Goal: Find specific page/section: Find specific page/section

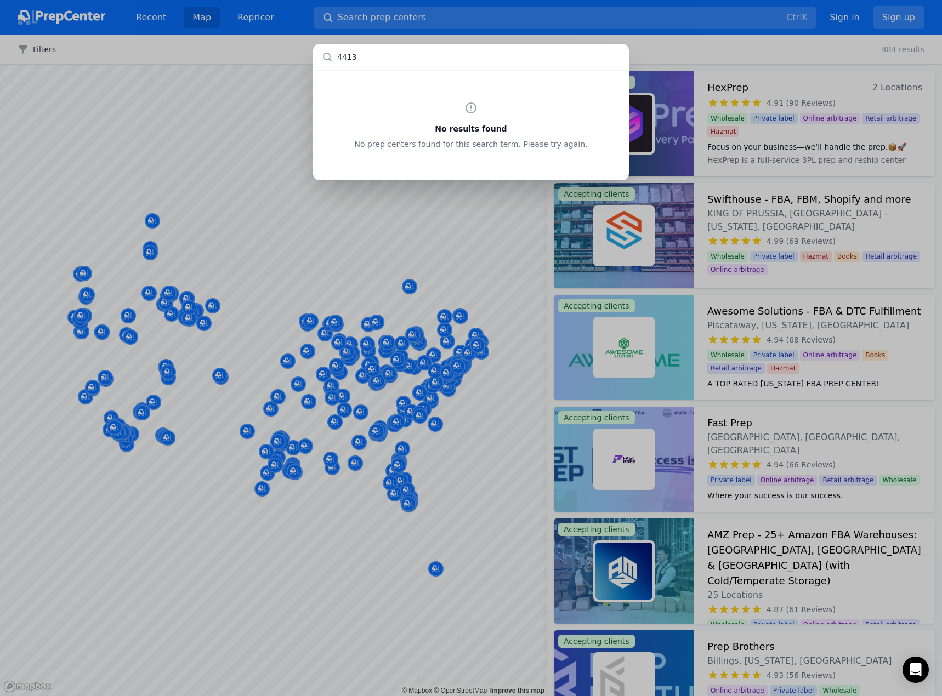
type input "44134"
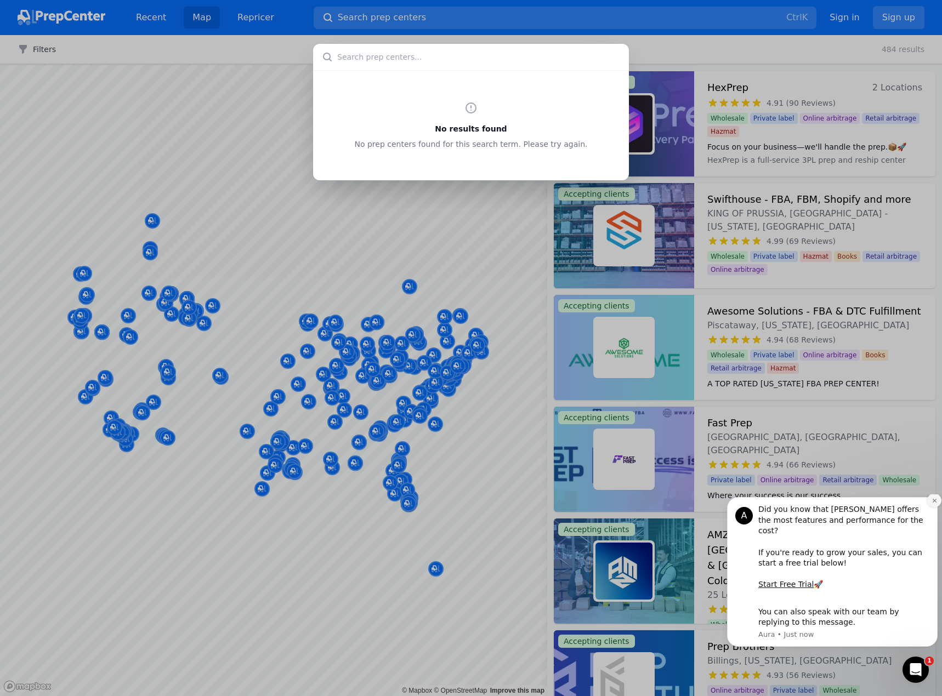
click at [931, 508] on button "Dismiss notification" at bounding box center [934, 501] width 14 height 14
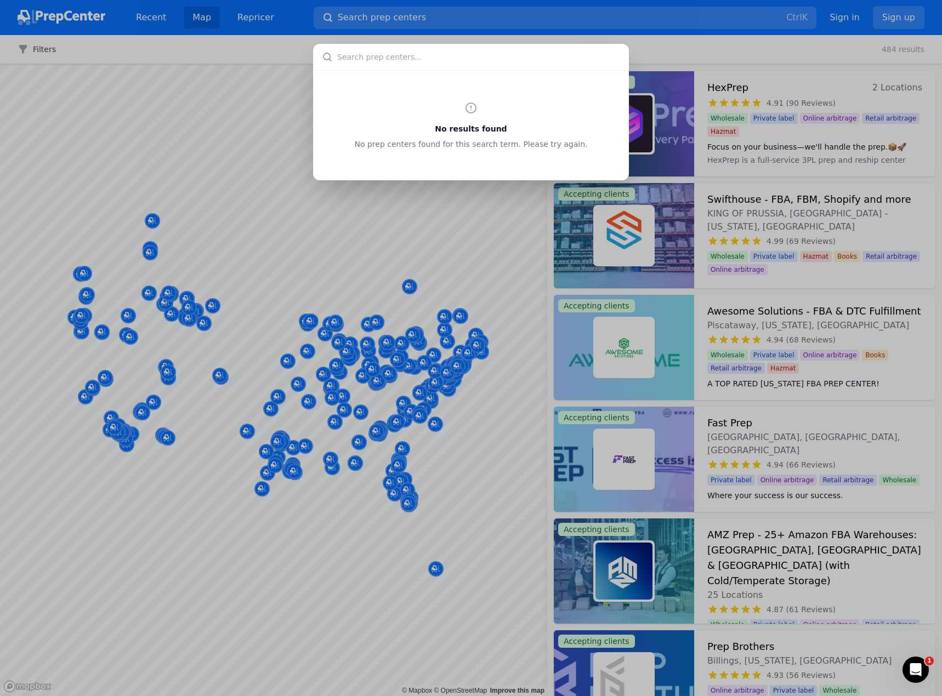
click at [483, 82] on div "No results found No prep centers found for this search term. Please try again." at bounding box center [471, 125] width 316 height 110
click at [496, 44] on input "text" at bounding box center [471, 57] width 316 height 26
click at [322, 15] on div "No results found No prep centers found for this search term. Please try again." at bounding box center [471, 348] width 942 height 696
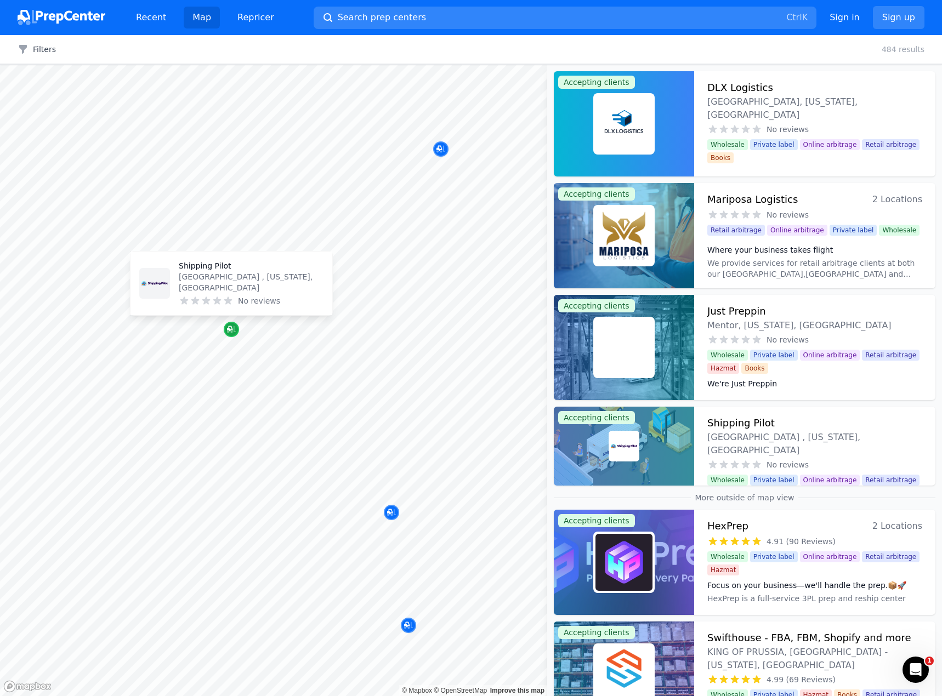
click at [232, 333] on icon "Map marker" at bounding box center [231, 329] width 9 height 7
click at [380, 19] on span "Search prep centers" at bounding box center [382, 17] width 88 height 13
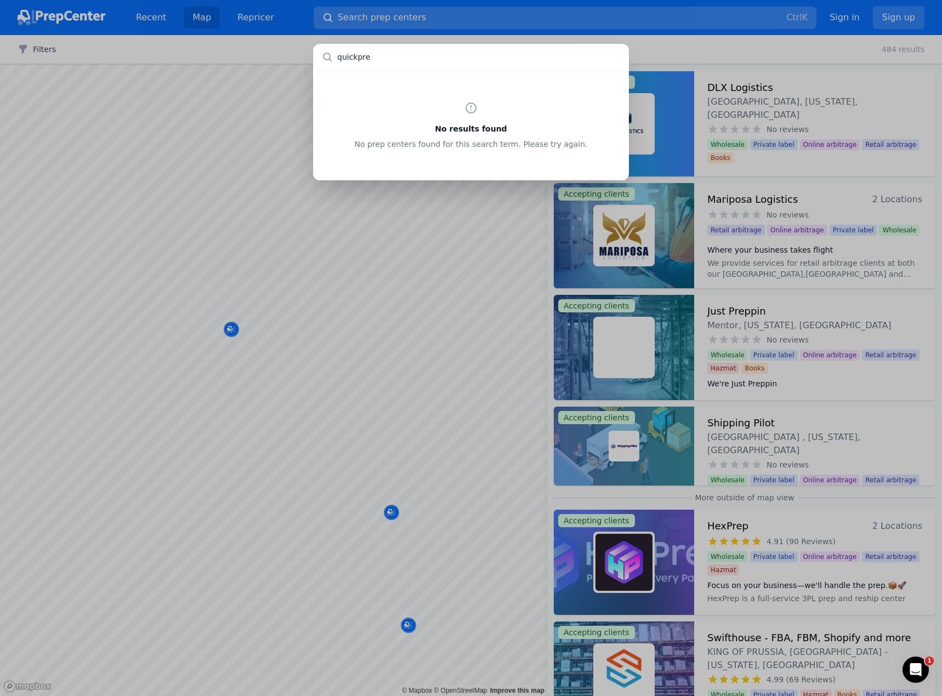
type input "quickprep"
click at [504, 45] on input "text" at bounding box center [471, 57] width 316 height 26
click at [275, 42] on div "No results found No prep centers found for this search term. Please try again." at bounding box center [471, 348] width 942 height 696
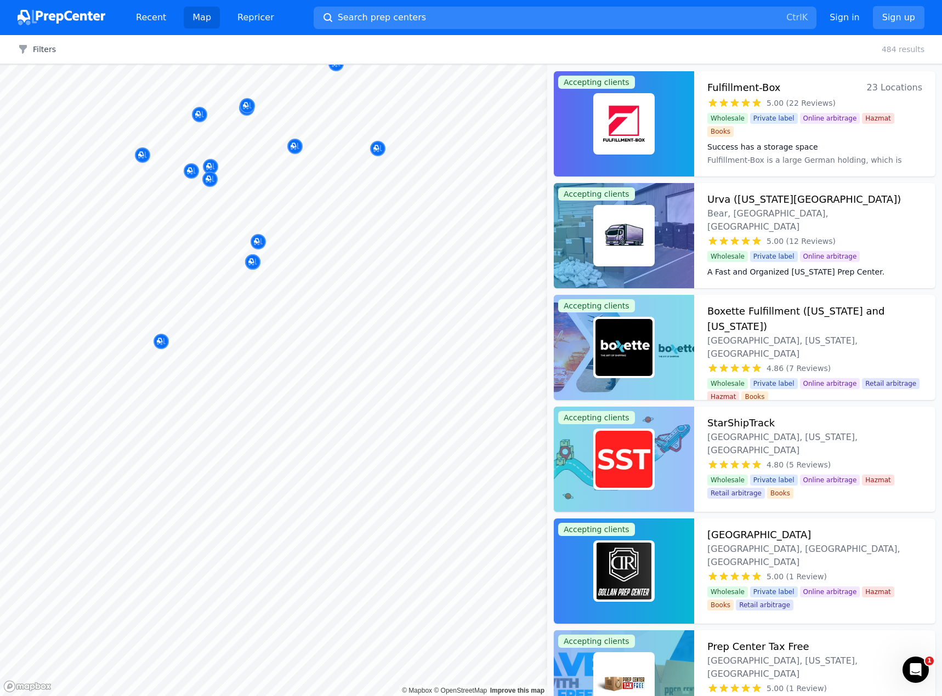
click at [337, 315] on body "Recent Map Repricer Search prep centers Ctrl K Open main menu Sign in Sign up F…" at bounding box center [471, 348] width 942 height 696
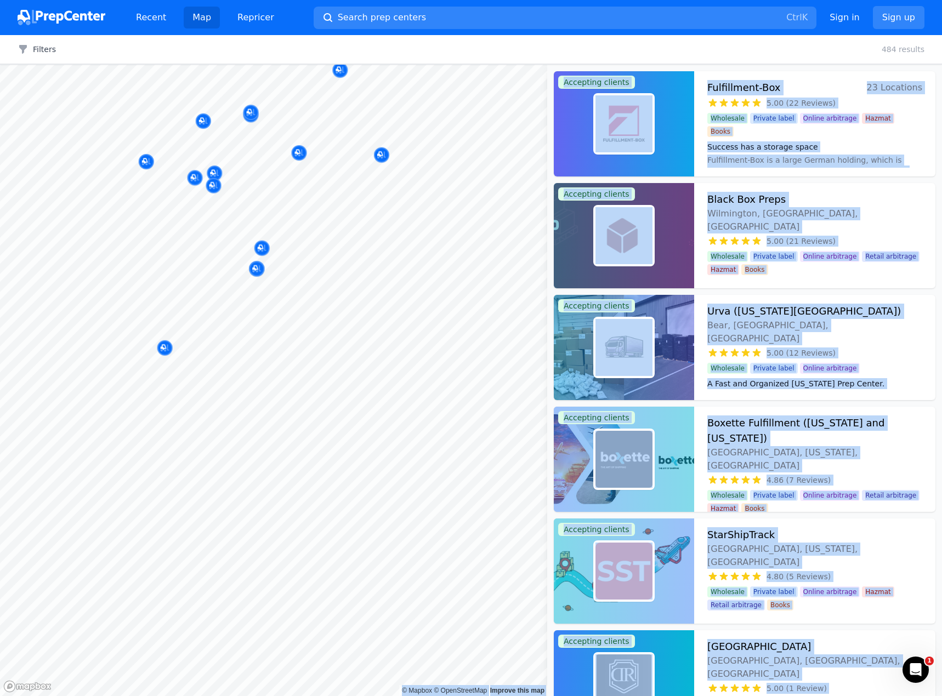
drag, startPoint x: 260, startPoint y: 191, endPoint x: 341, endPoint y: 370, distance: 195.9
click at [341, 370] on body "Recent Map Repricer Search prep centers Ctrl K Open main menu Sign in Sign up F…" at bounding box center [471, 348] width 942 height 696
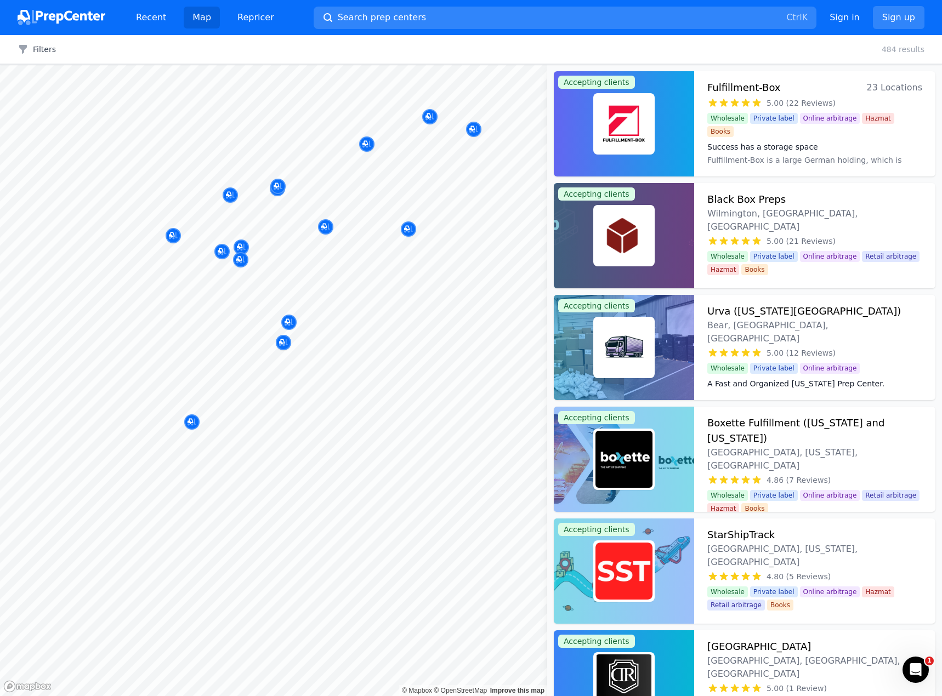
click at [613, 50] on div "Filters Clear all 484 results" at bounding box center [471, 49] width 942 height 29
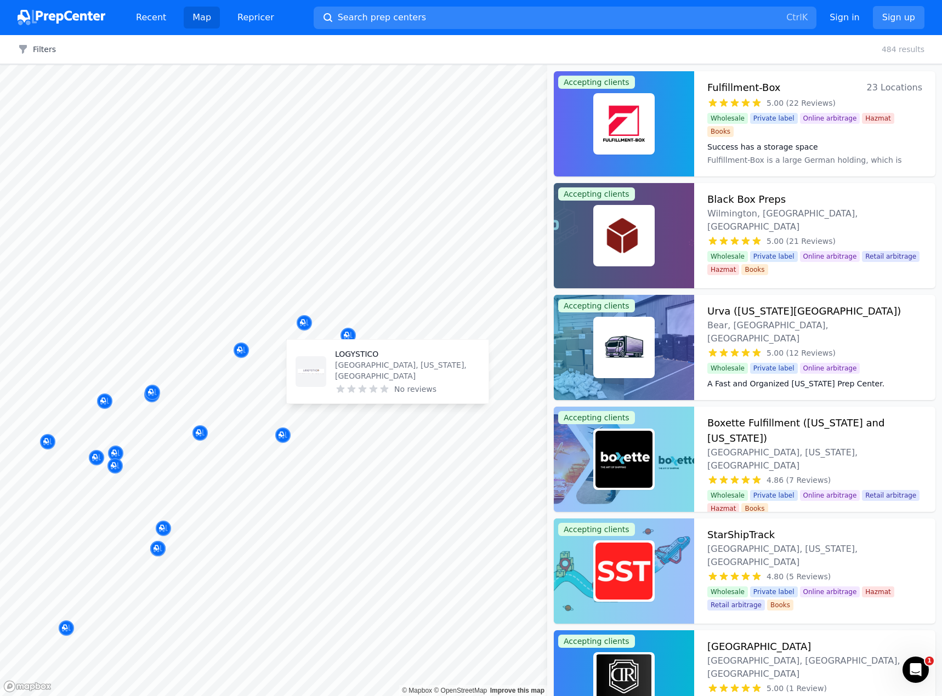
click at [297, 361] on body "Recent Map Repricer Search prep centers Ctrl K Open main menu Sign in Sign up F…" at bounding box center [471, 348] width 942 height 696
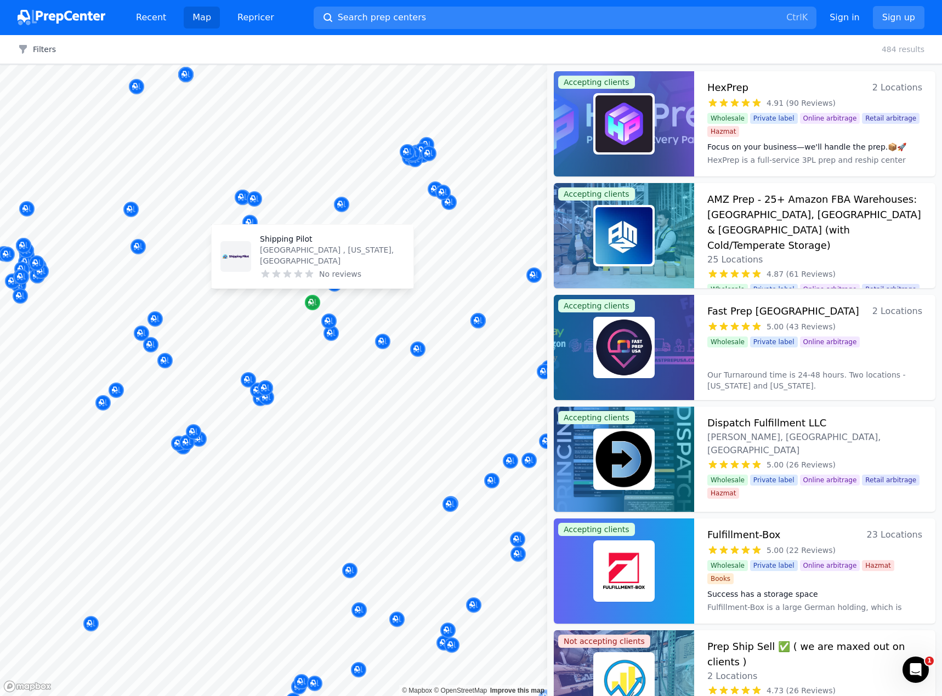
click at [316, 303] on icon "Map marker" at bounding box center [312, 302] width 9 height 11
